Goal: Check status: Check status

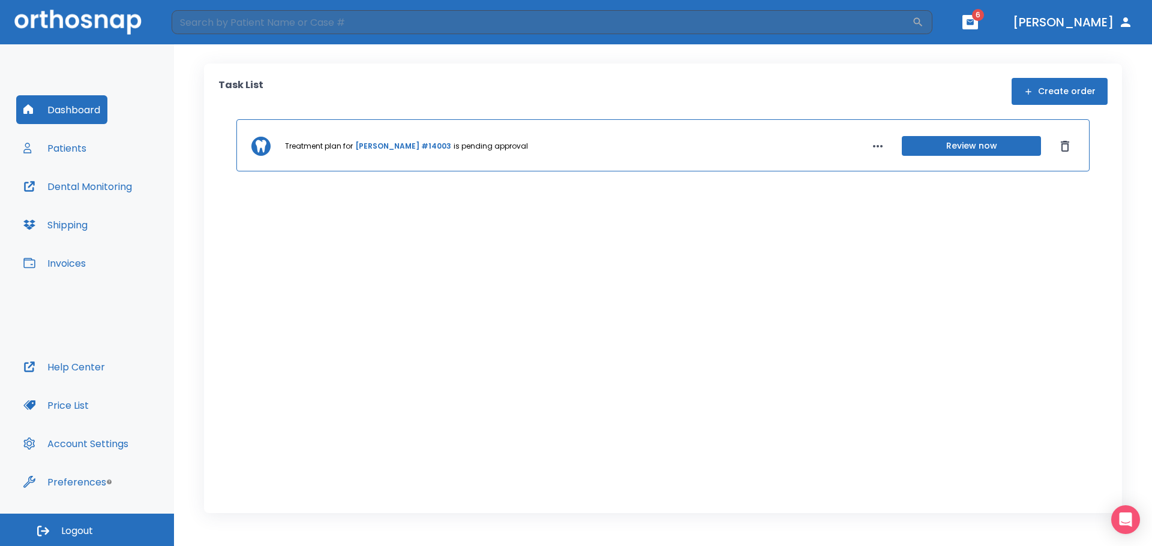
click at [79, 223] on button "Shipping" at bounding box center [55, 225] width 79 height 29
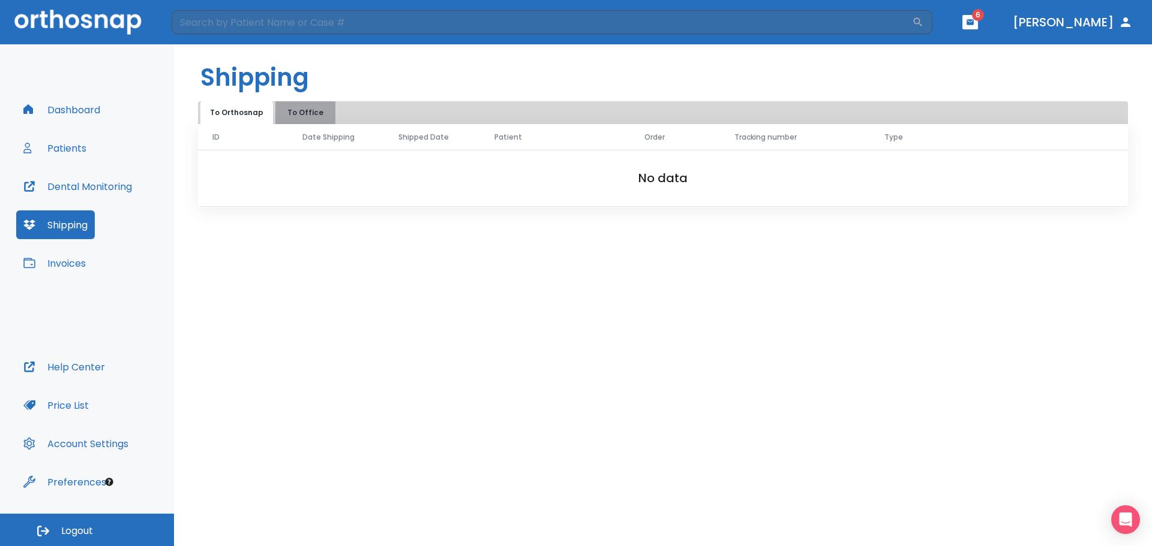
click at [292, 107] on button "To Office" at bounding box center [305, 112] width 60 height 23
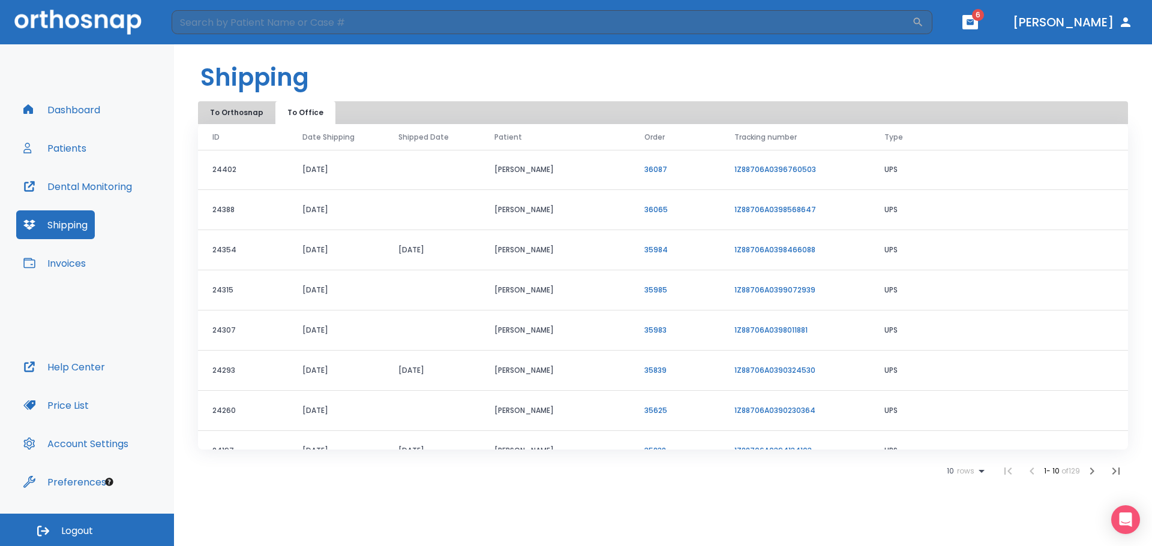
click at [801, 165] on link "1Z88706A0396760503" at bounding box center [775, 169] width 82 height 10
click at [73, 102] on button "Dashboard" at bounding box center [61, 109] width 91 height 29
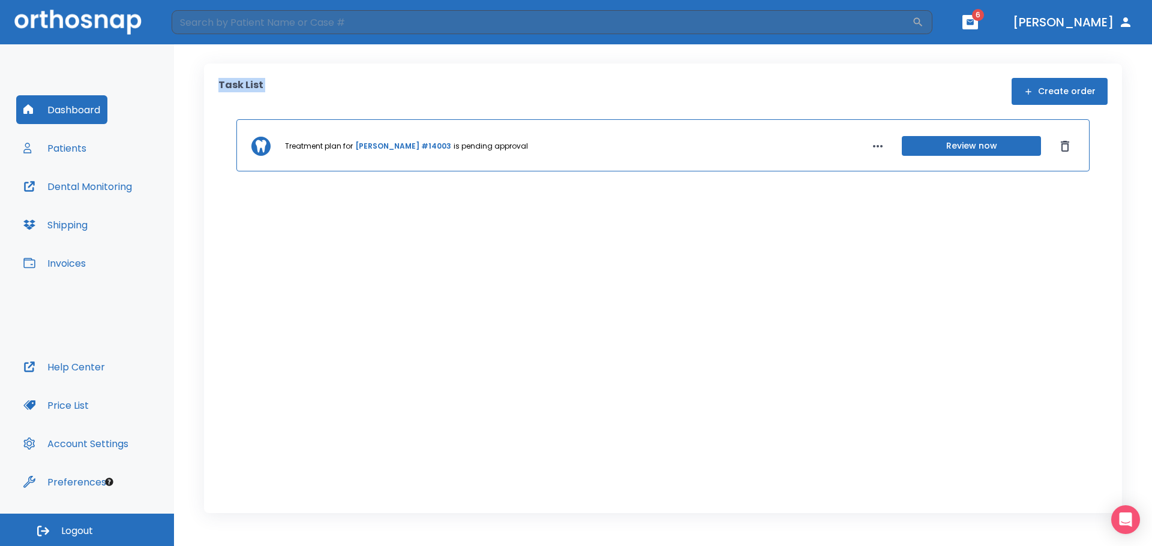
click at [41, 140] on div "Dashboard Patients Dental Monitoring Shipping Invoices Help Center Price List A…" at bounding box center [576, 295] width 1152 height 502
